Goal: Check status: Check status

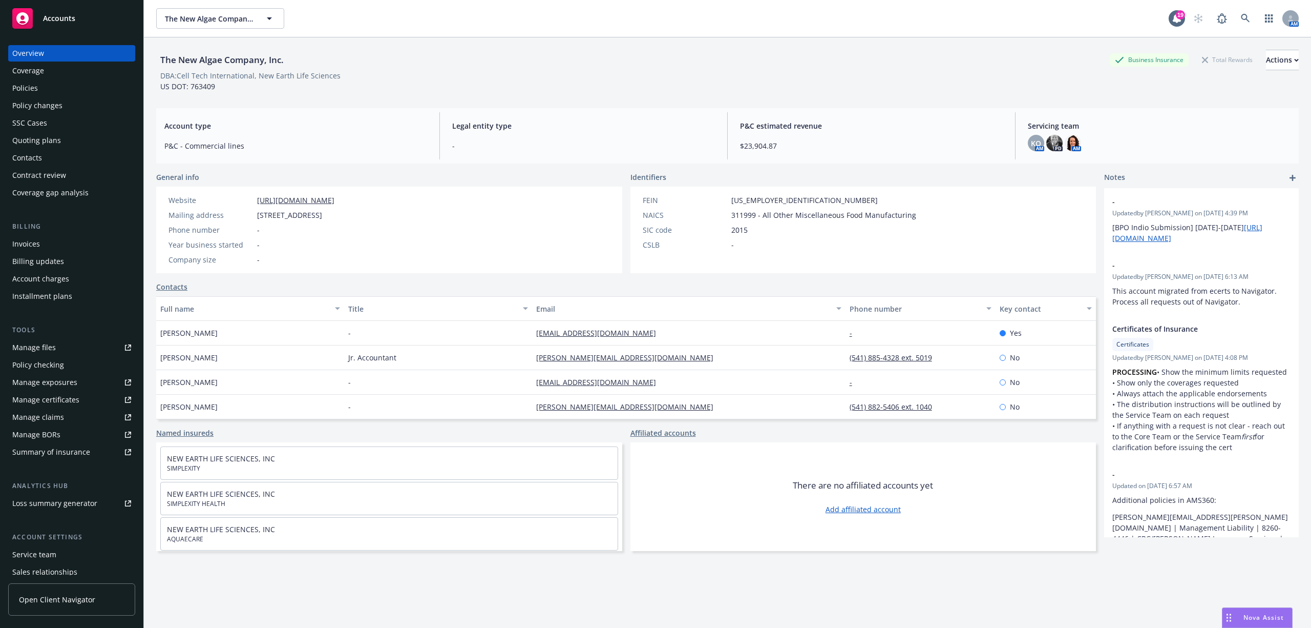
click at [57, 14] on span "Accounts" at bounding box center [59, 18] width 32 height 8
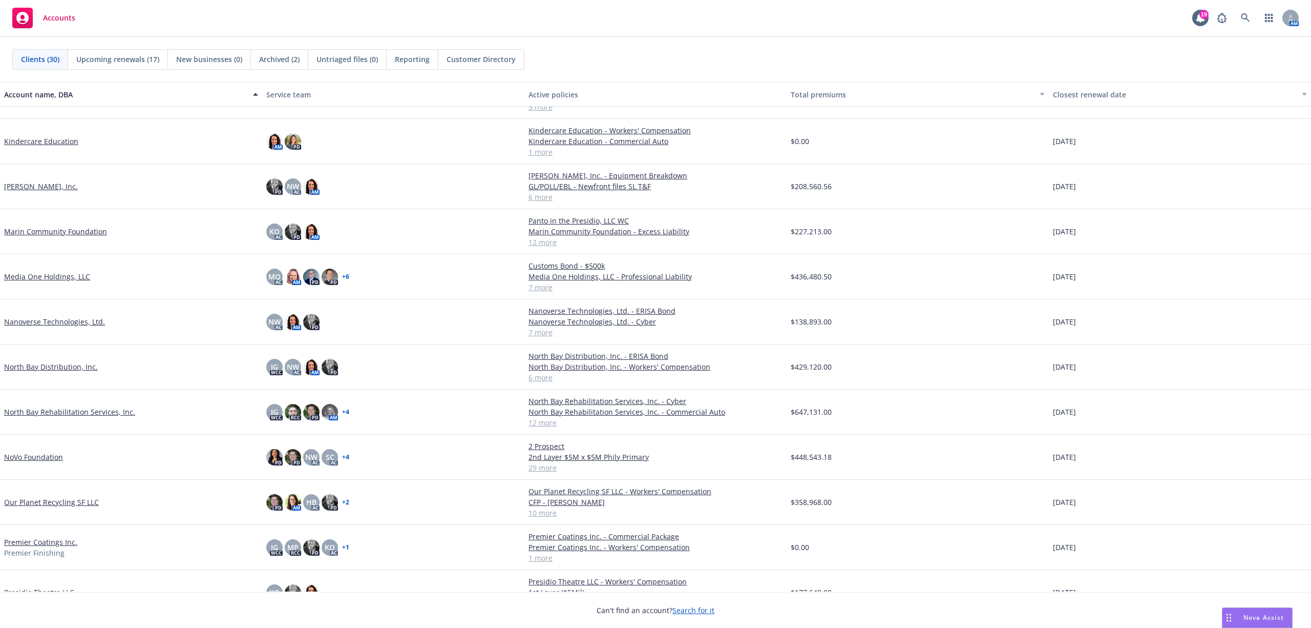
scroll to position [410, 0]
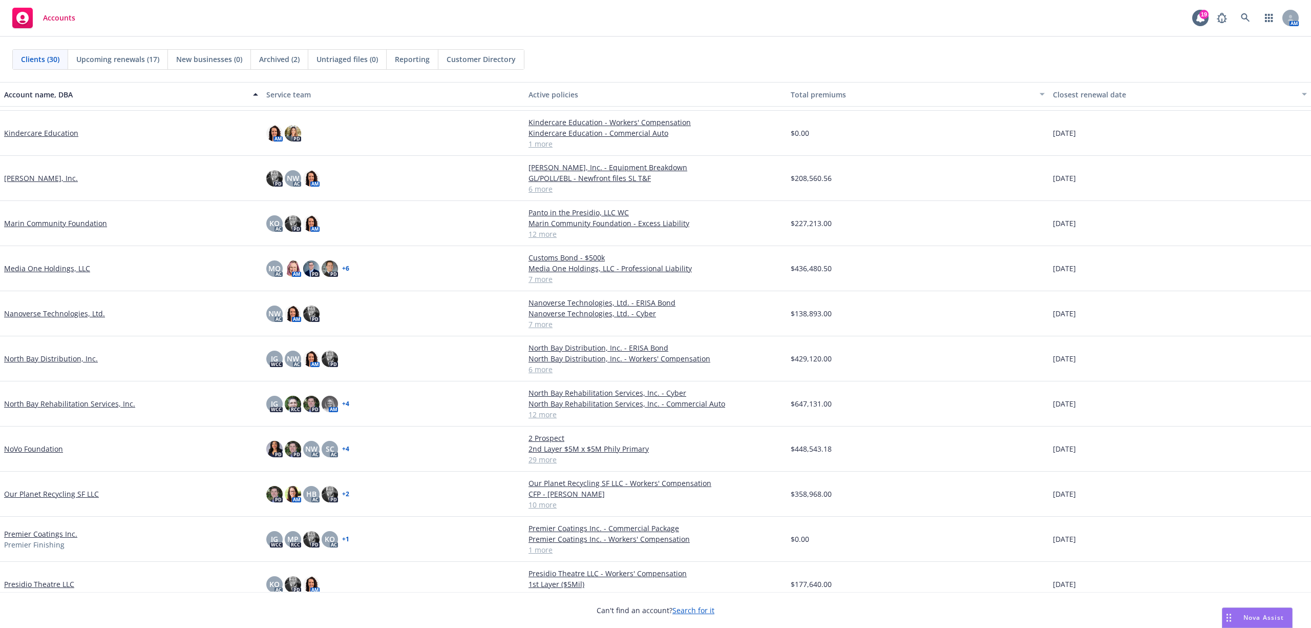
click at [38, 310] on link "Nanoverse Technologies, Ltd." at bounding box center [54, 313] width 101 height 11
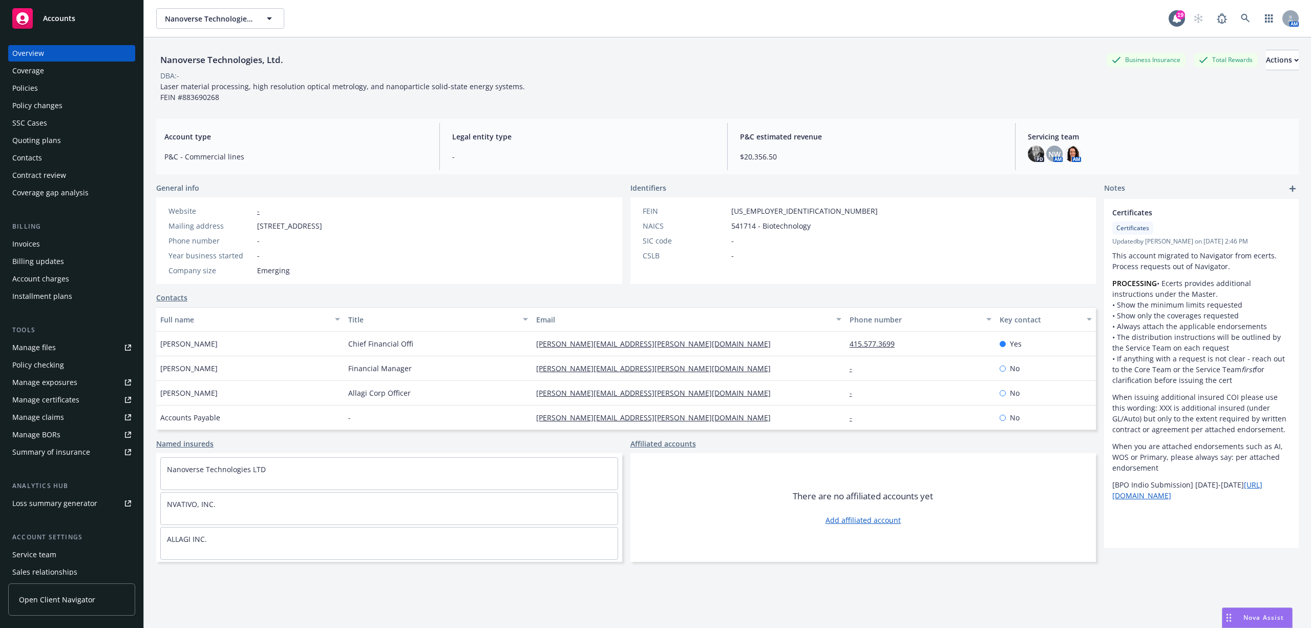
click at [54, 454] on div "Summary of insurance" at bounding box center [51, 452] width 78 height 16
click at [66, 17] on span "Accounts" at bounding box center [59, 18] width 32 height 8
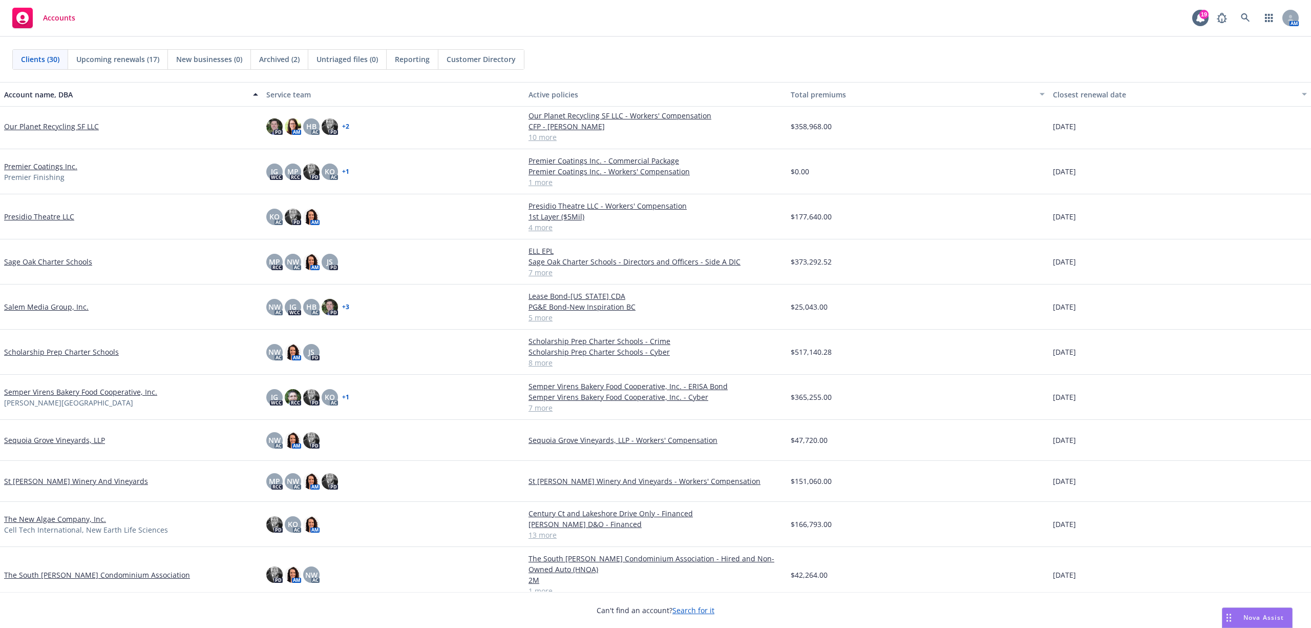
scroll to position [798, 0]
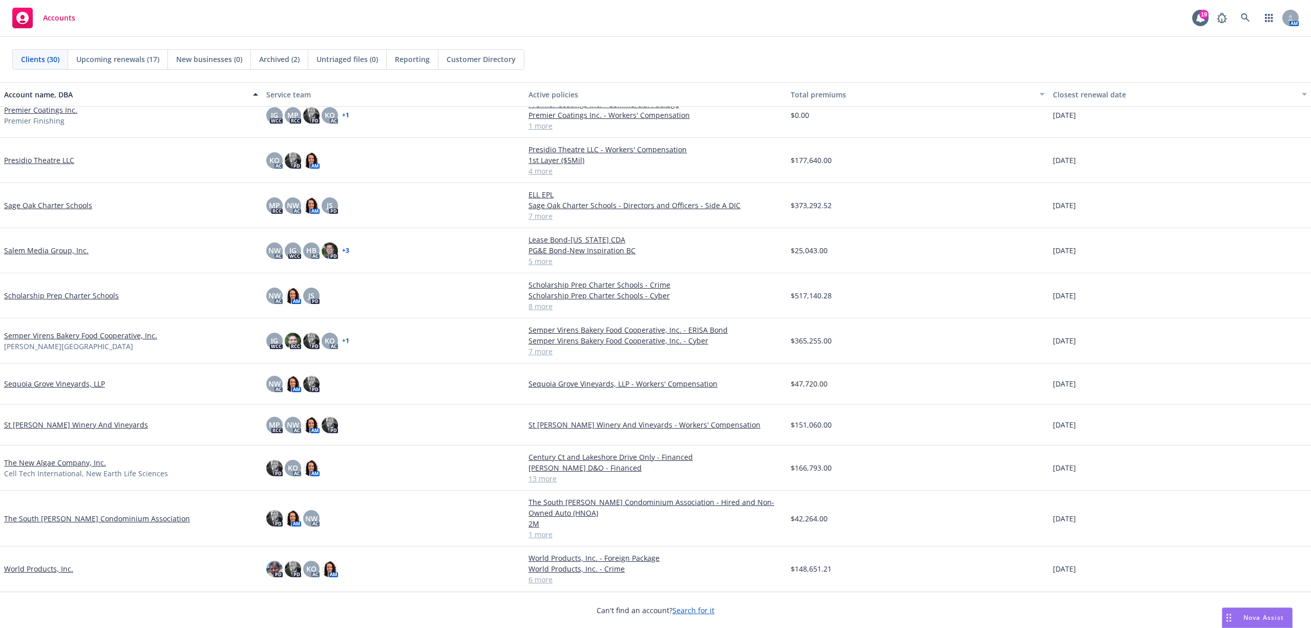
click at [90, 460] on link "The New Algae Company, Inc." at bounding box center [55, 462] width 102 height 11
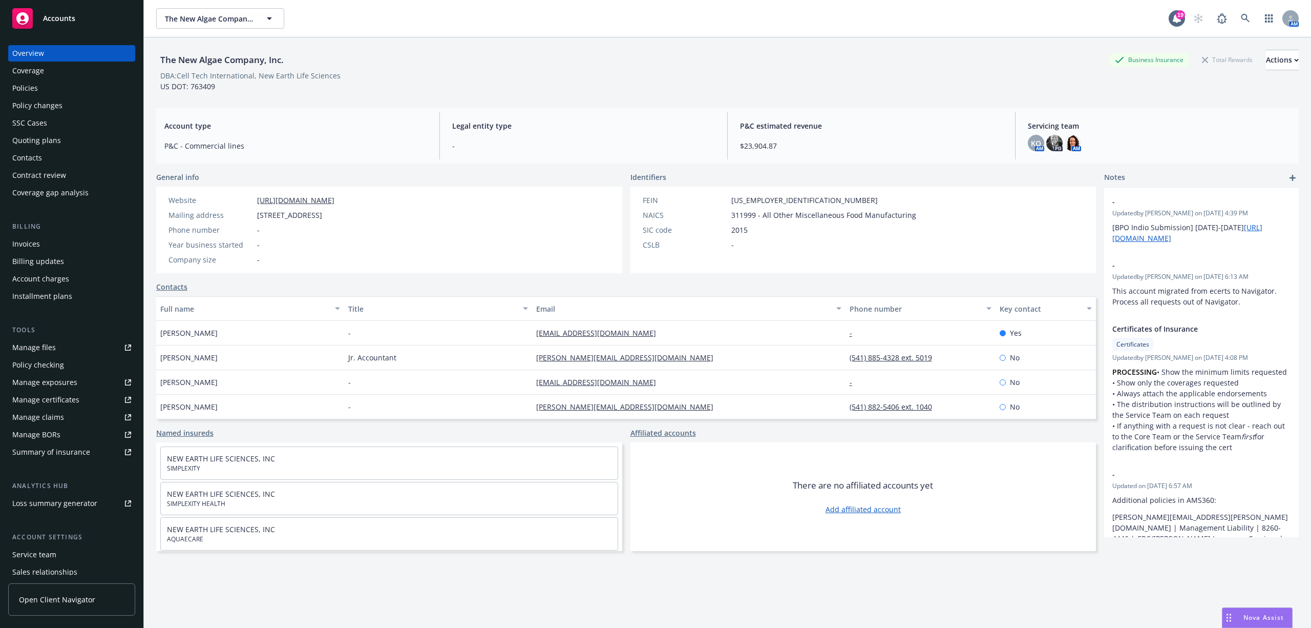
click at [28, 137] on div "Quoting plans" at bounding box center [36, 140] width 49 height 16
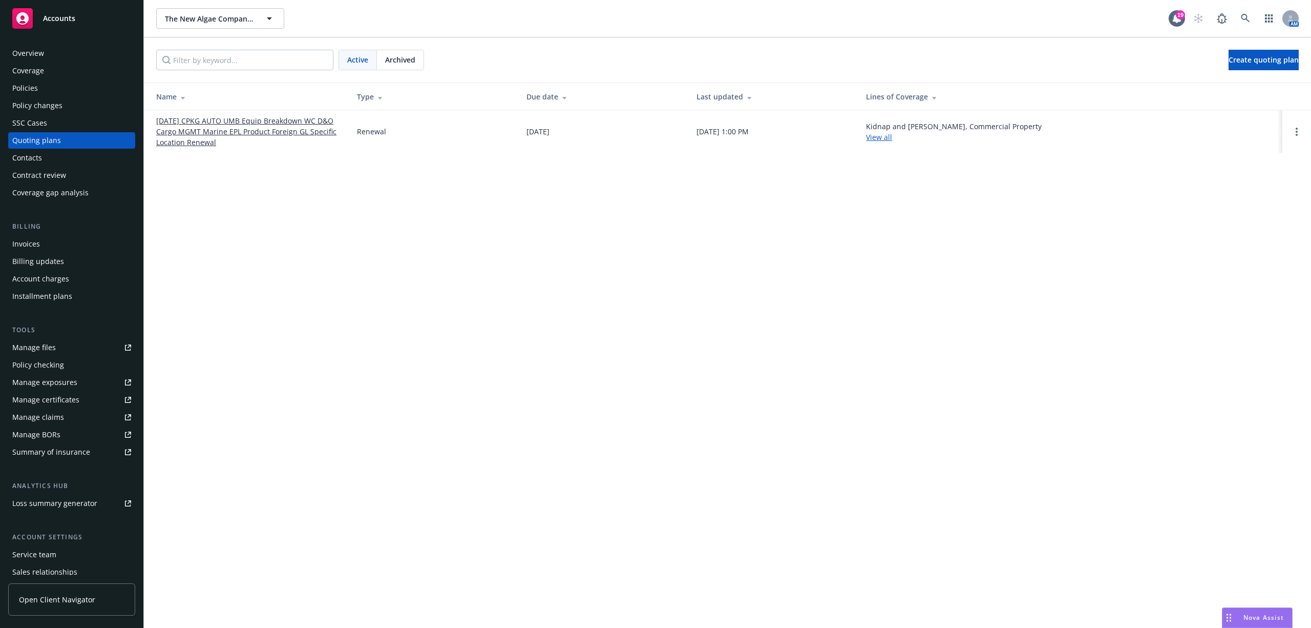
click at [218, 130] on link "[DATE] CPKG AUTO UMB Equip Breakdown WC D&O Cargo MGMT Marine EPL Product Forei…" at bounding box center [248, 131] width 184 height 32
